Goal: Information Seeking & Learning: Learn about a topic

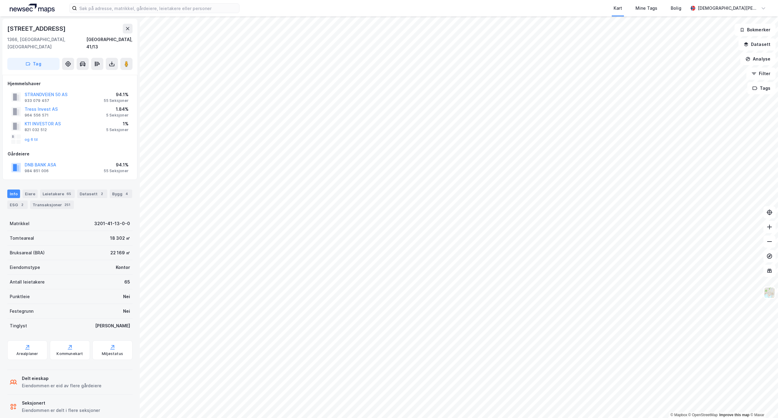
click at [119, 91] on div "94.1%" at bounding box center [116, 94] width 25 height 7
click at [0, 0] on button "og 6 til" at bounding box center [0, 0] width 0 height 0
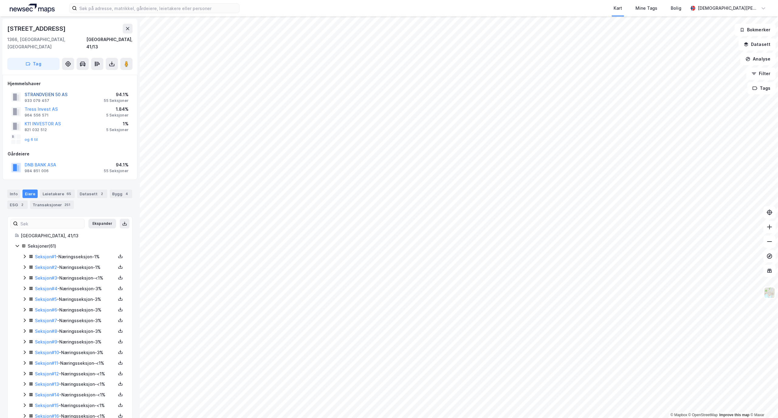
click at [0, 0] on button "STRANDVEIEN 50 AS" at bounding box center [0, 0] width 0 height 0
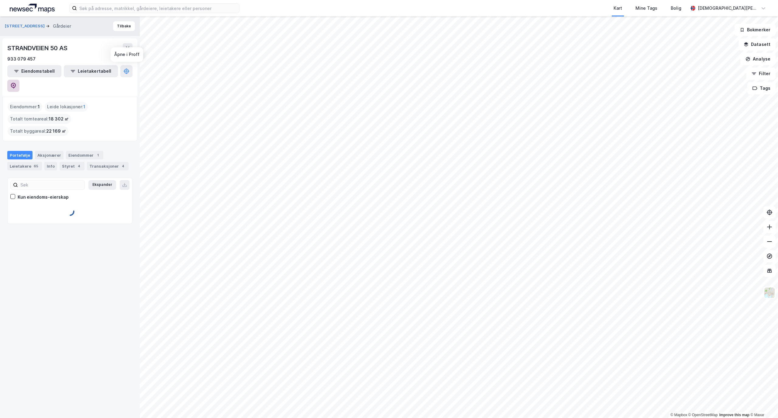
click at [19, 80] on button at bounding box center [13, 86] width 12 height 12
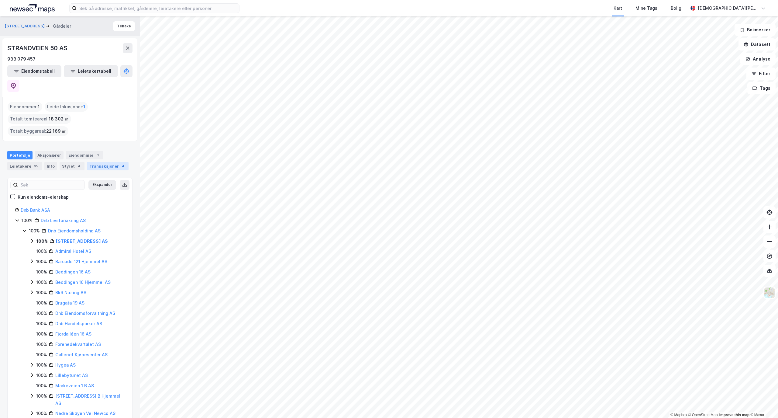
click at [107, 162] on div "Transaksjoner 4" at bounding box center [108, 166] width 42 height 9
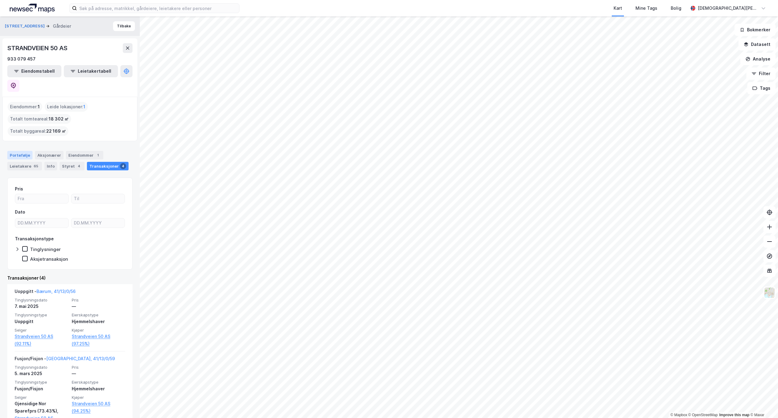
click at [19, 151] on div "Portefølje" at bounding box center [19, 155] width 25 height 9
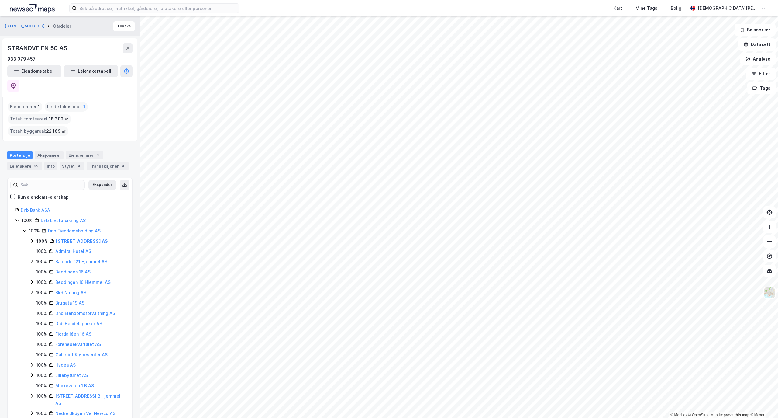
click at [32, 238] on icon at bounding box center [31, 240] width 5 height 5
click at [74, 247] on div "55 Sections - [GEOGRAPHIC_DATA], 41/13" at bounding box center [87, 254] width 75 height 15
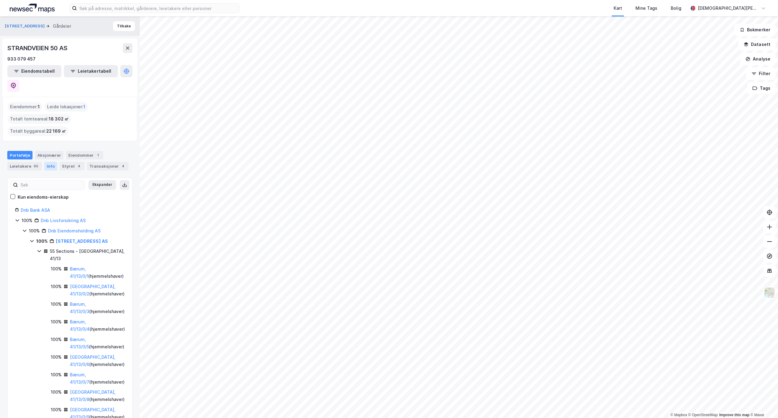
click at [50, 162] on div "Info" at bounding box center [50, 166] width 13 height 9
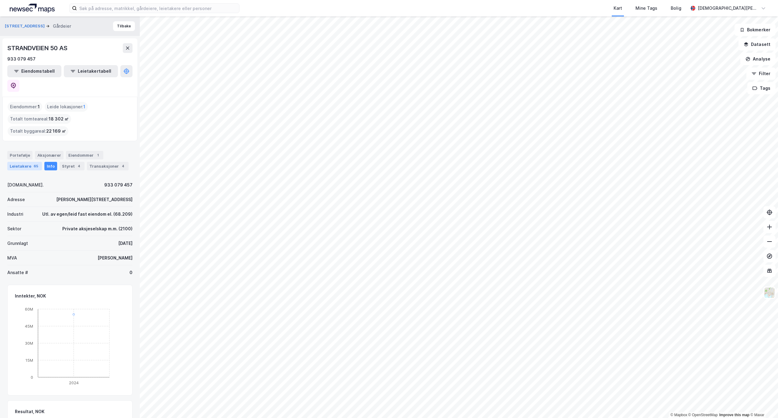
click at [28, 162] on div "Leietakere 65" at bounding box center [24, 166] width 35 height 9
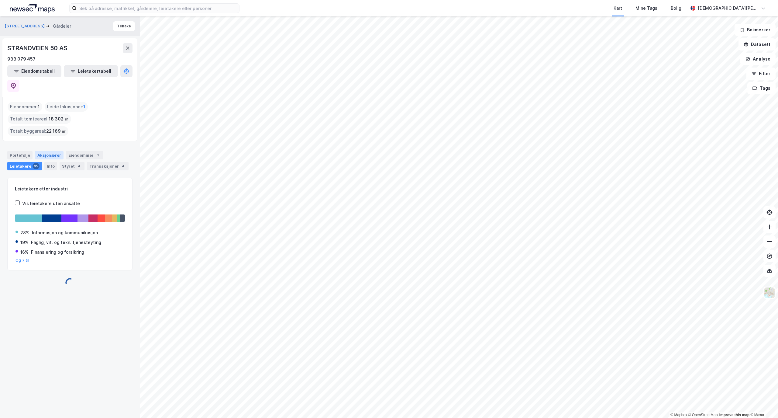
click at [45, 151] on div "Aksjonærer" at bounding box center [49, 155] width 29 height 9
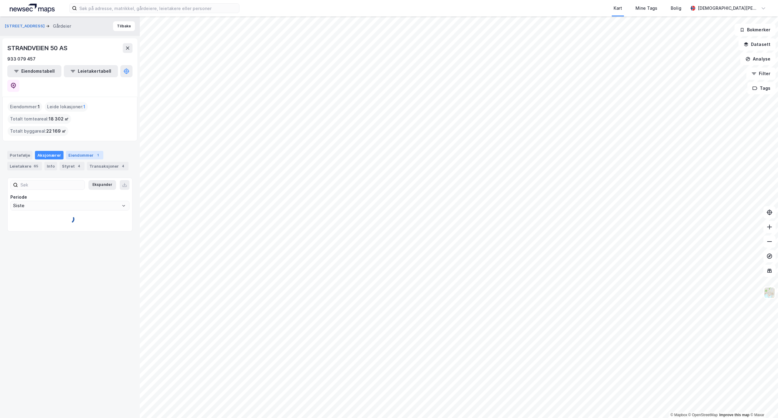
click at [71, 151] on div "Eiendommer 1" at bounding box center [84, 155] width 37 height 9
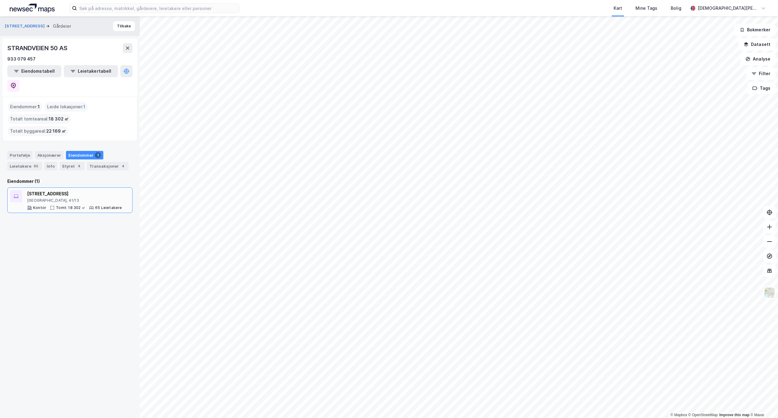
click at [32, 190] on div "[STREET_ADDRESS]" at bounding box center [74, 193] width 95 height 7
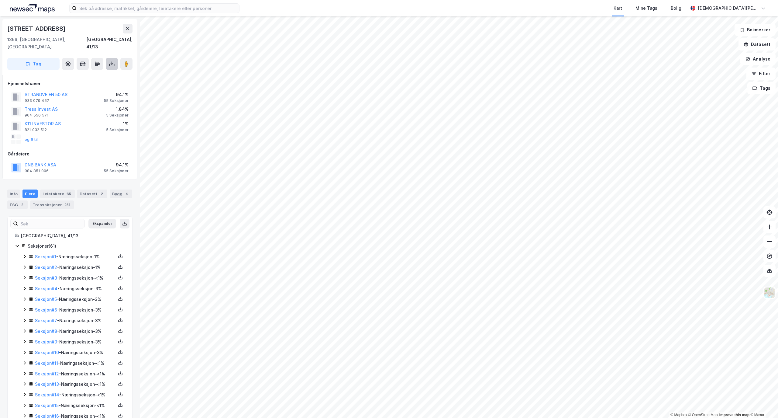
click at [108, 58] on button at bounding box center [112, 64] width 12 height 12
click at [94, 74] on div "Last ned grunnbok" at bounding box center [81, 76] width 35 height 5
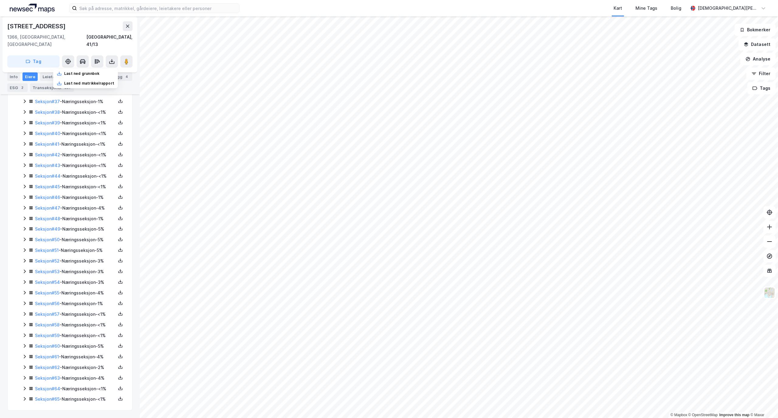
scroll to position [289, 0]
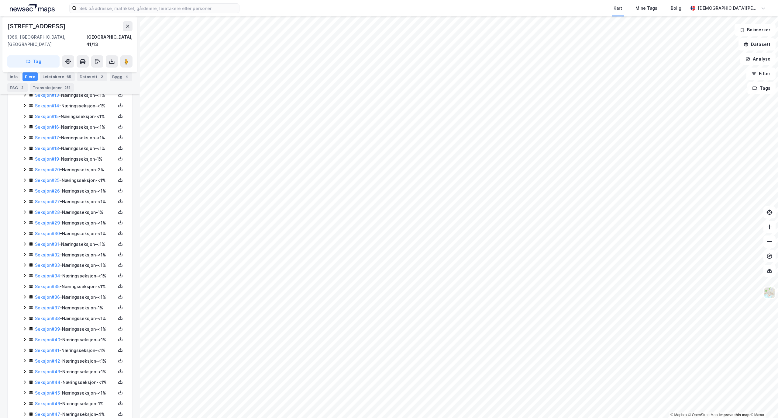
click at [27, 167] on icon at bounding box center [24, 169] width 5 height 5
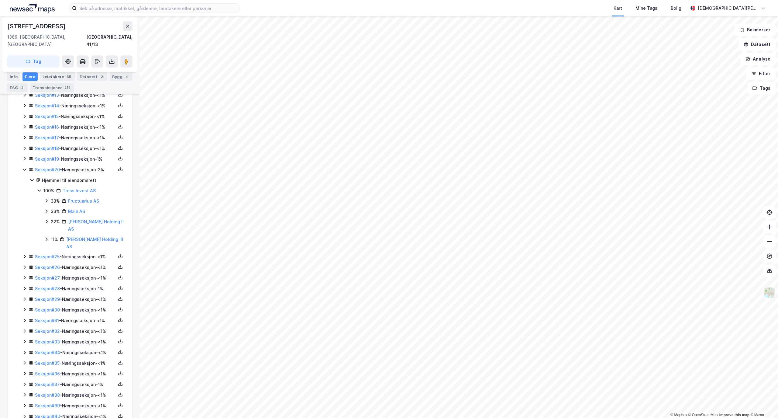
click at [27, 146] on icon at bounding box center [24, 148] width 5 height 5
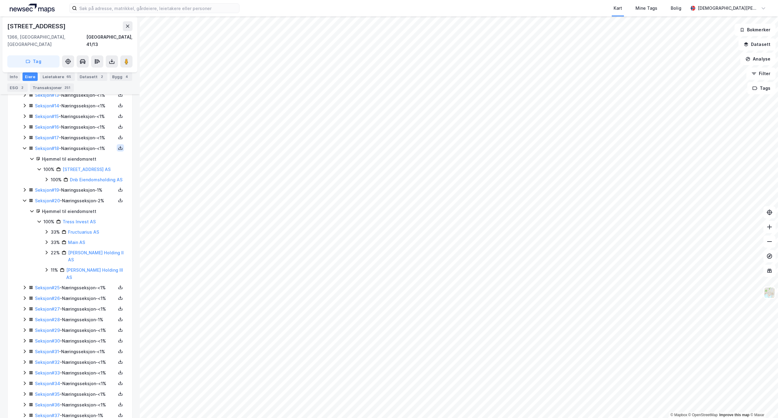
click at [117, 146] on button at bounding box center [120, 147] width 7 height 7
click at [95, 127] on div "Grunnbok" at bounding box center [87, 129] width 54 height 15
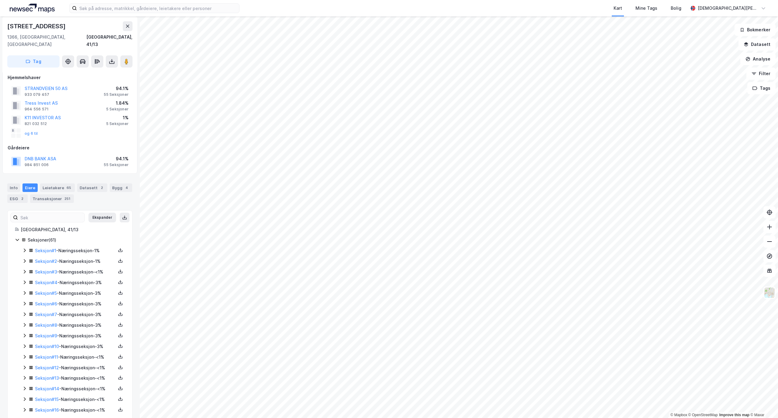
scroll to position [0, 0]
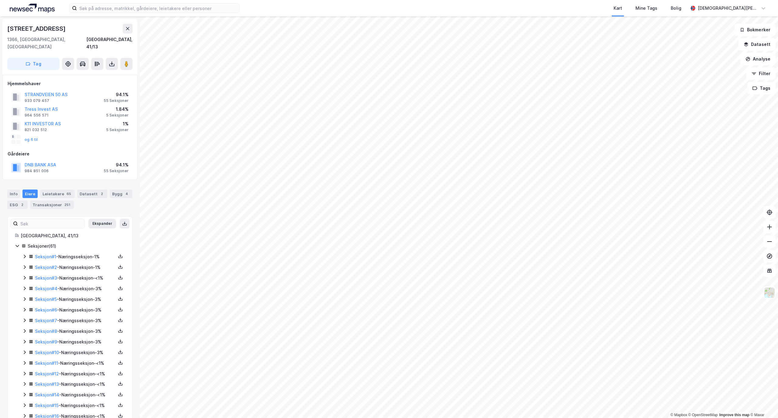
click at [83, 182] on div "Info [PERSON_NAME] 65 Datasett 2 Bygg 4 ESG 2 Transaksjoner 251" at bounding box center [70, 196] width 140 height 29
click at [83, 189] on div "Datasett 2" at bounding box center [92, 193] width 30 height 9
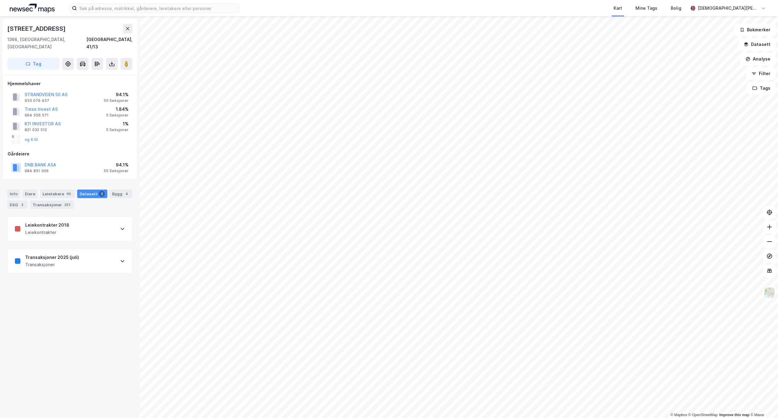
click at [121, 260] on icon at bounding box center [123, 261] width 4 height 2
click at [98, 249] on div "Transaksjoner 2025 (juli) Transaksjoner" at bounding box center [70, 261] width 125 height 24
click at [74, 332] on div "Areal 23 600" at bounding box center [70, 331] width 110 height 16
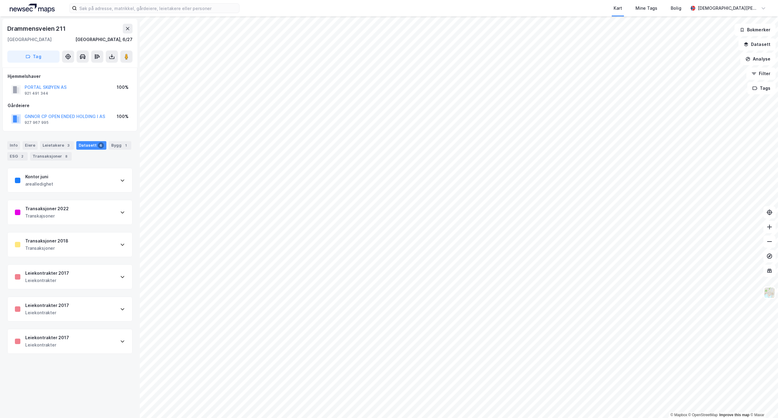
click at [106, 210] on div "Transaksjoner 2022 Transkajsoner" at bounding box center [70, 212] width 125 height 24
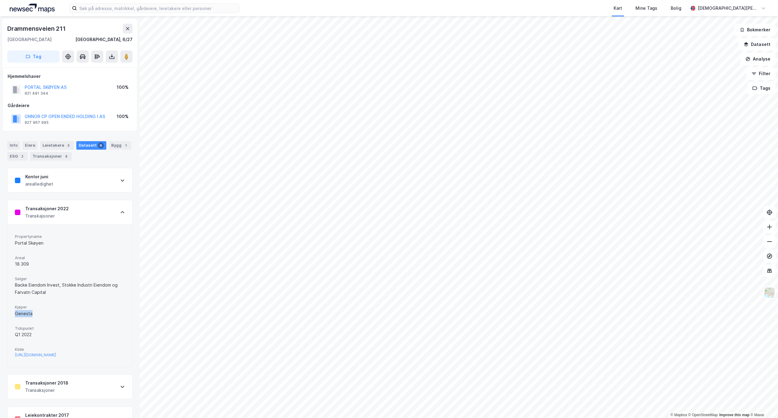
drag, startPoint x: 36, startPoint y: 316, endPoint x: 0, endPoint y: 318, distance: 35.6
click at [0, 318] on div "Drammensveien [GEOGRAPHIC_DATA], 6/27 Tag Hjemmelshaver PORTAL SKØYEN AS 921 49…" at bounding box center [70, 216] width 140 height 401
click at [23, 355] on div "[URL][DOMAIN_NAME]" at bounding box center [35, 354] width 41 height 5
click at [438, 272] on div "Kart Mine Tags Bolig [PERSON_NAME] © Mapbox © OpenStreetMap Improve this map © …" at bounding box center [389, 209] width 778 height 418
